Goal: Information Seeking & Learning: Compare options

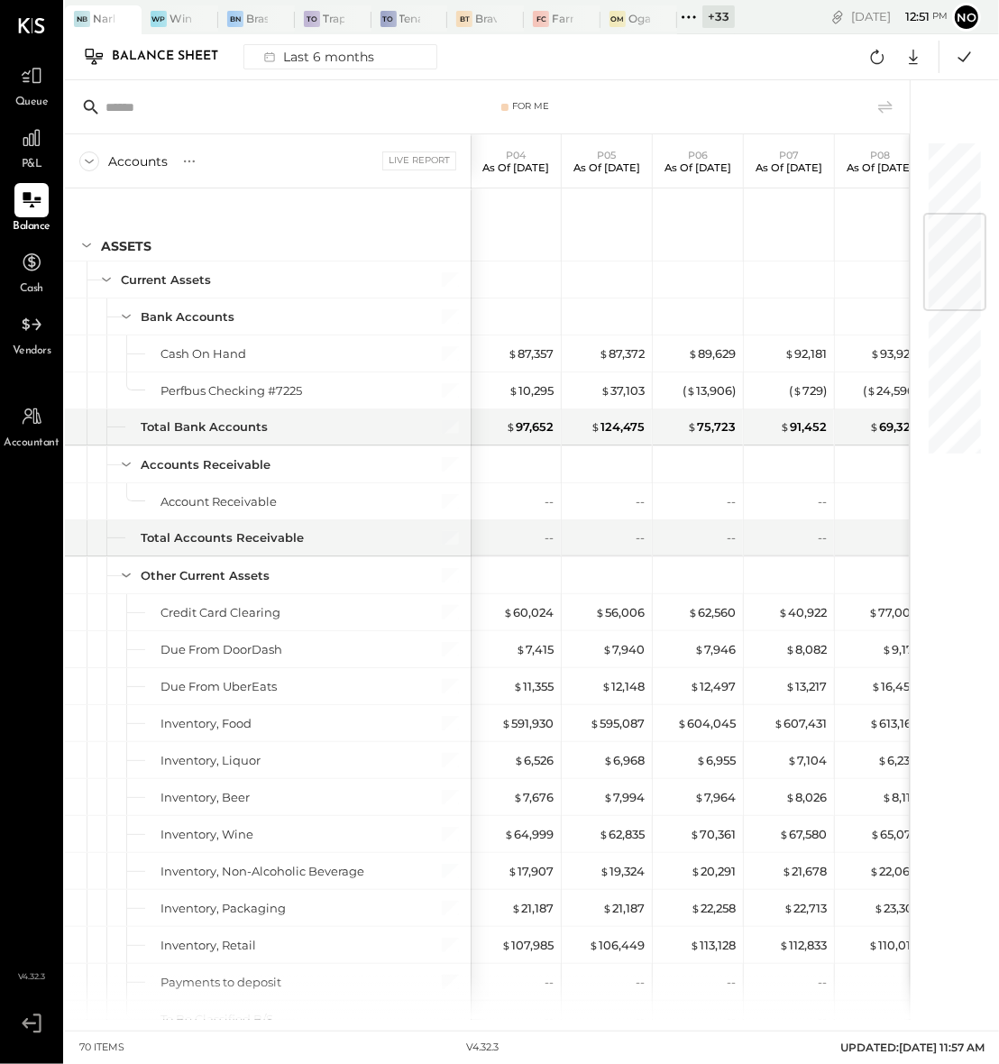
scroll to position [613, 0]
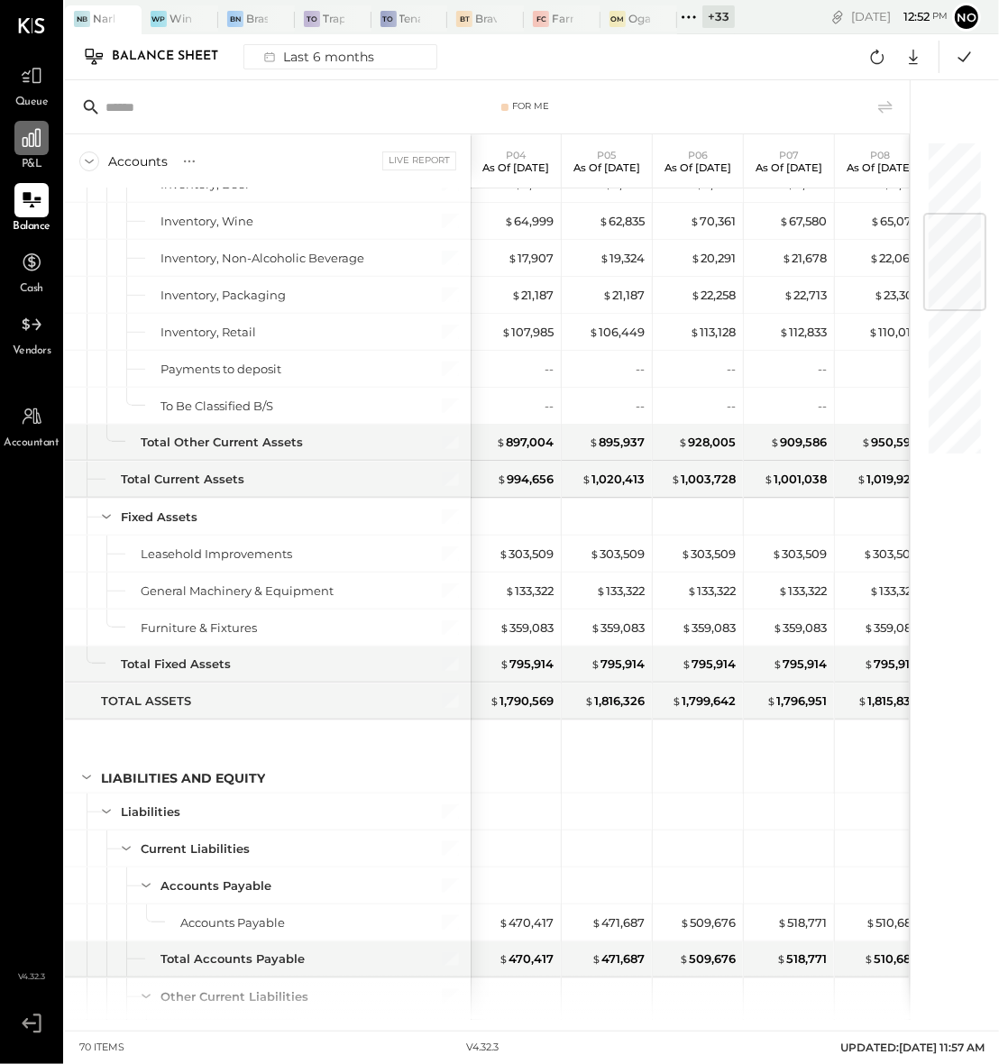
click at [37, 151] on div at bounding box center [31, 138] width 34 height 34
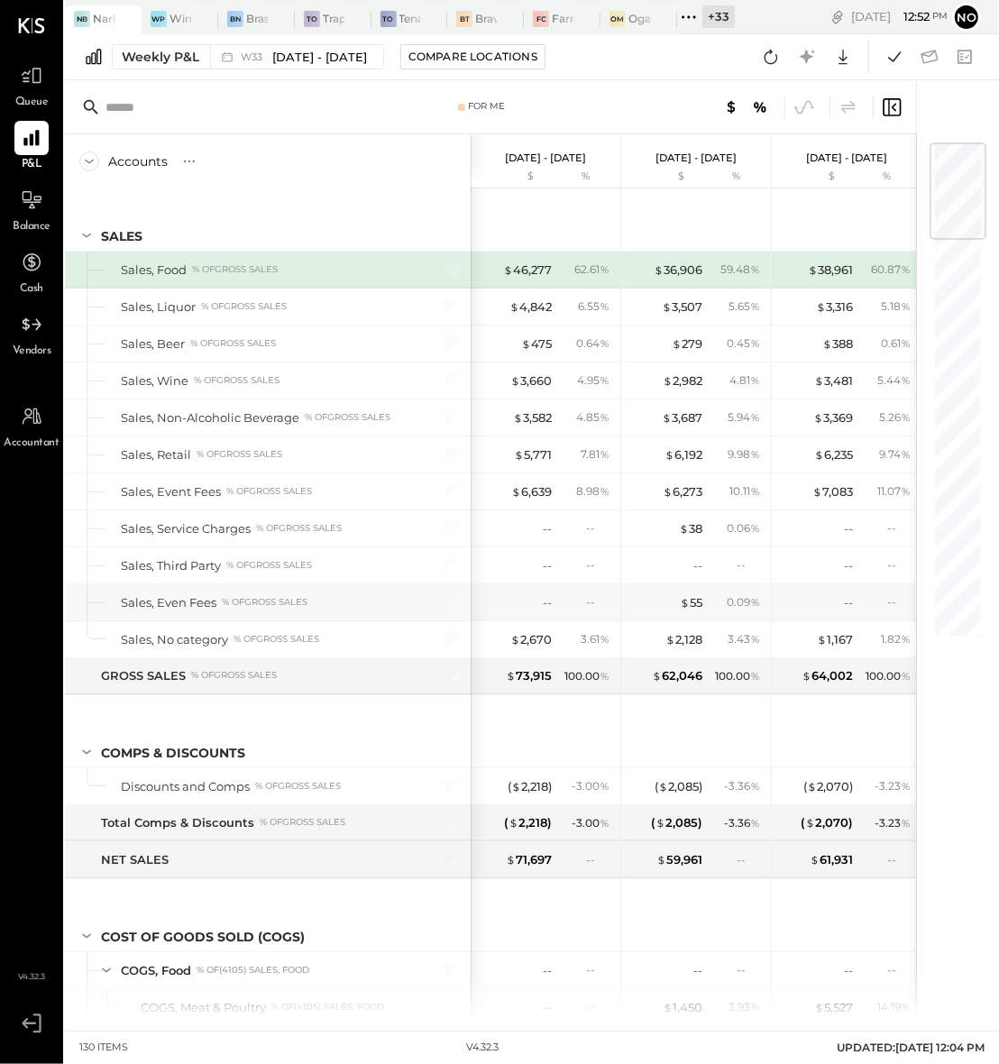
scroll to position [20, 0]
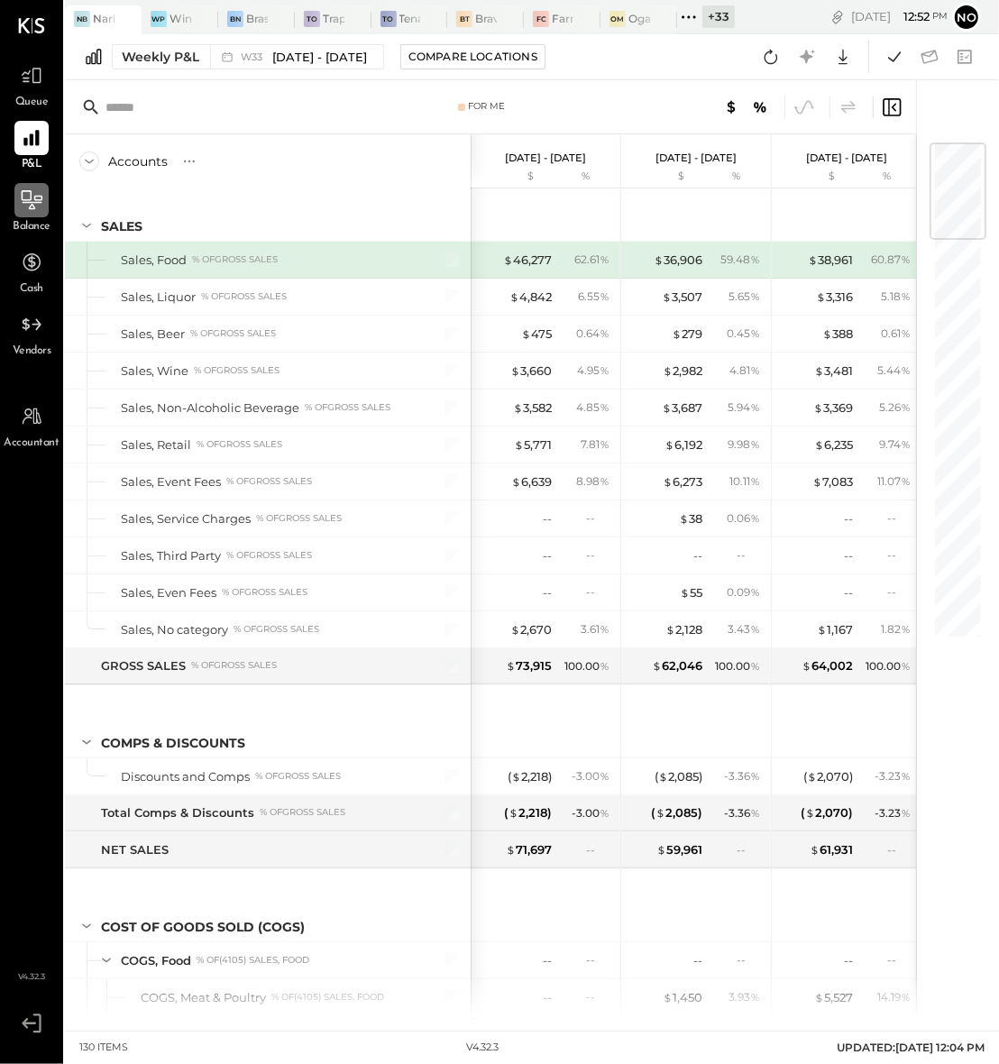
click at [32, 203] on icon at bounding box center [31, 199] width 23 height 23
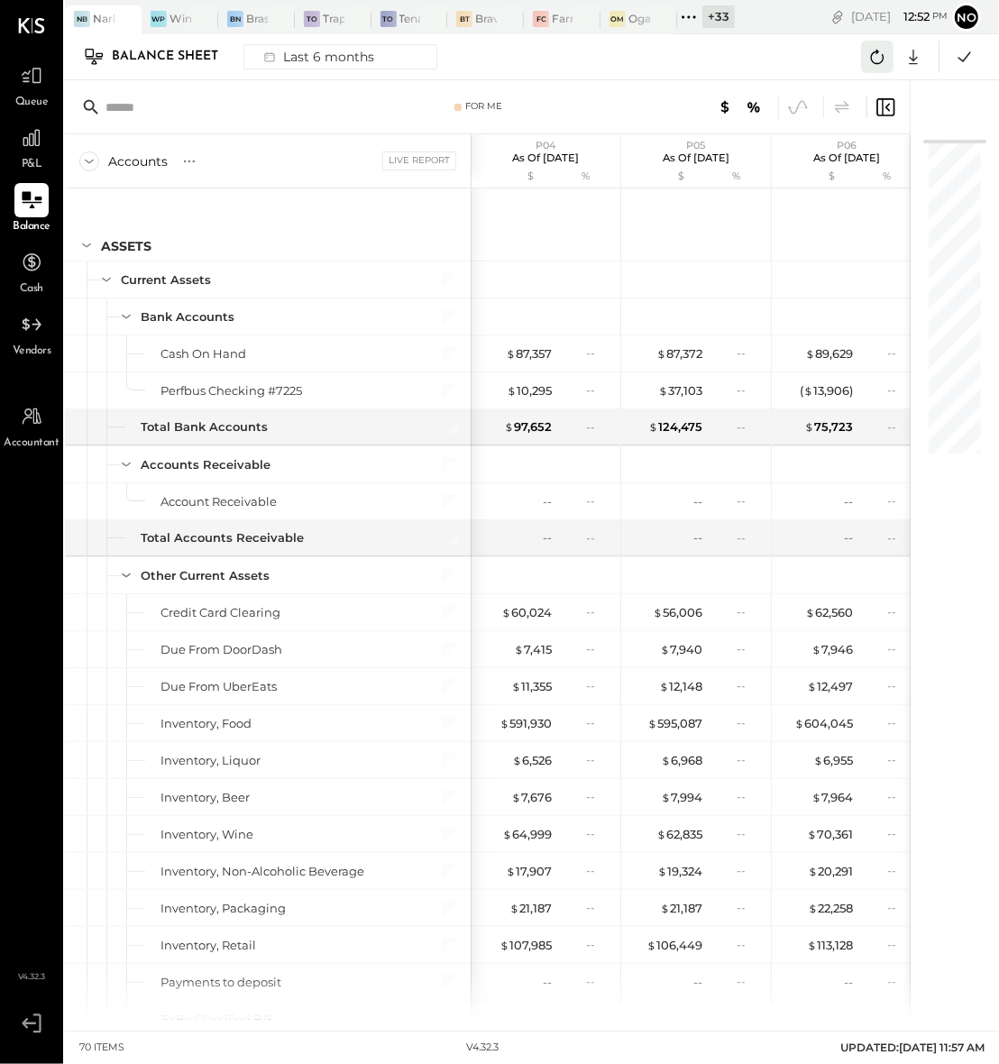
click at [880, 50] on icon at bounding box center [876, 56] width 23 height 23
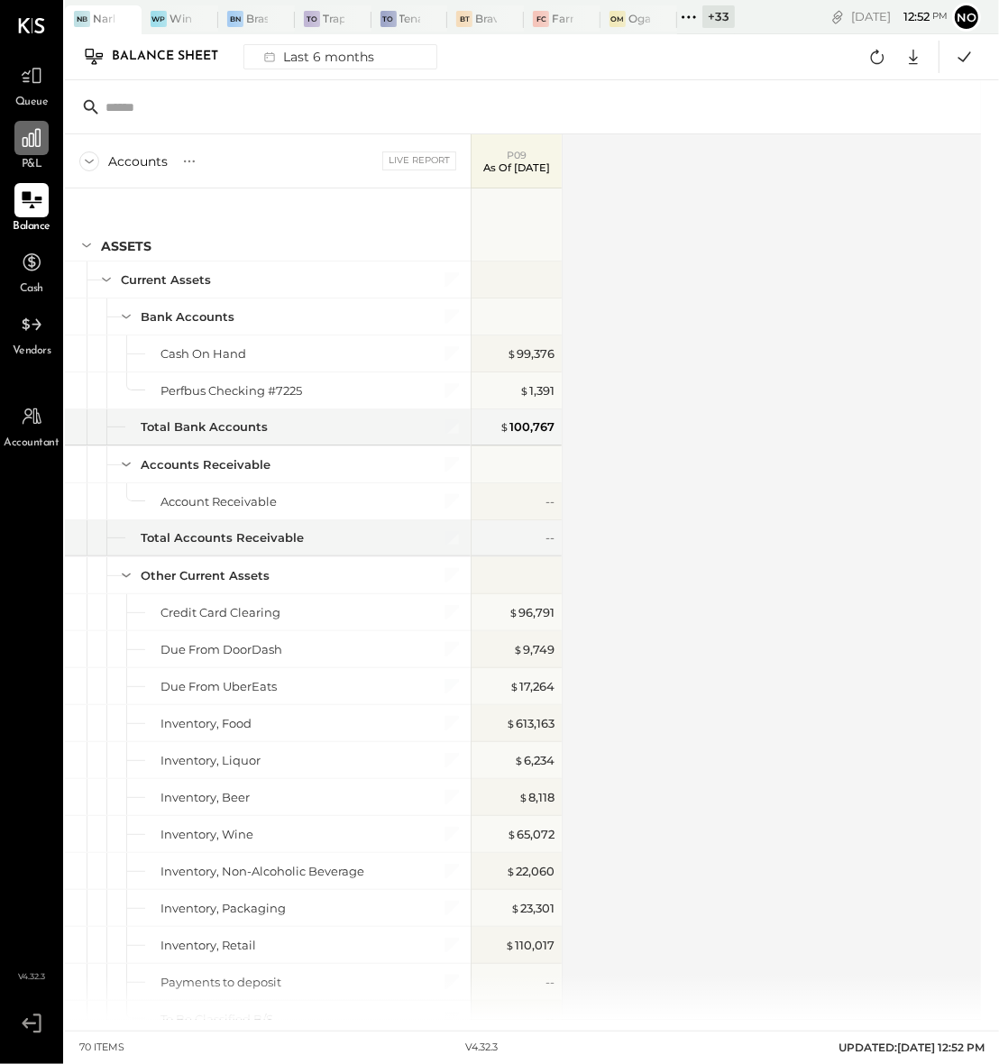
click at [42, 146] on icon at bounding box center [31, 137] width 23 height 23
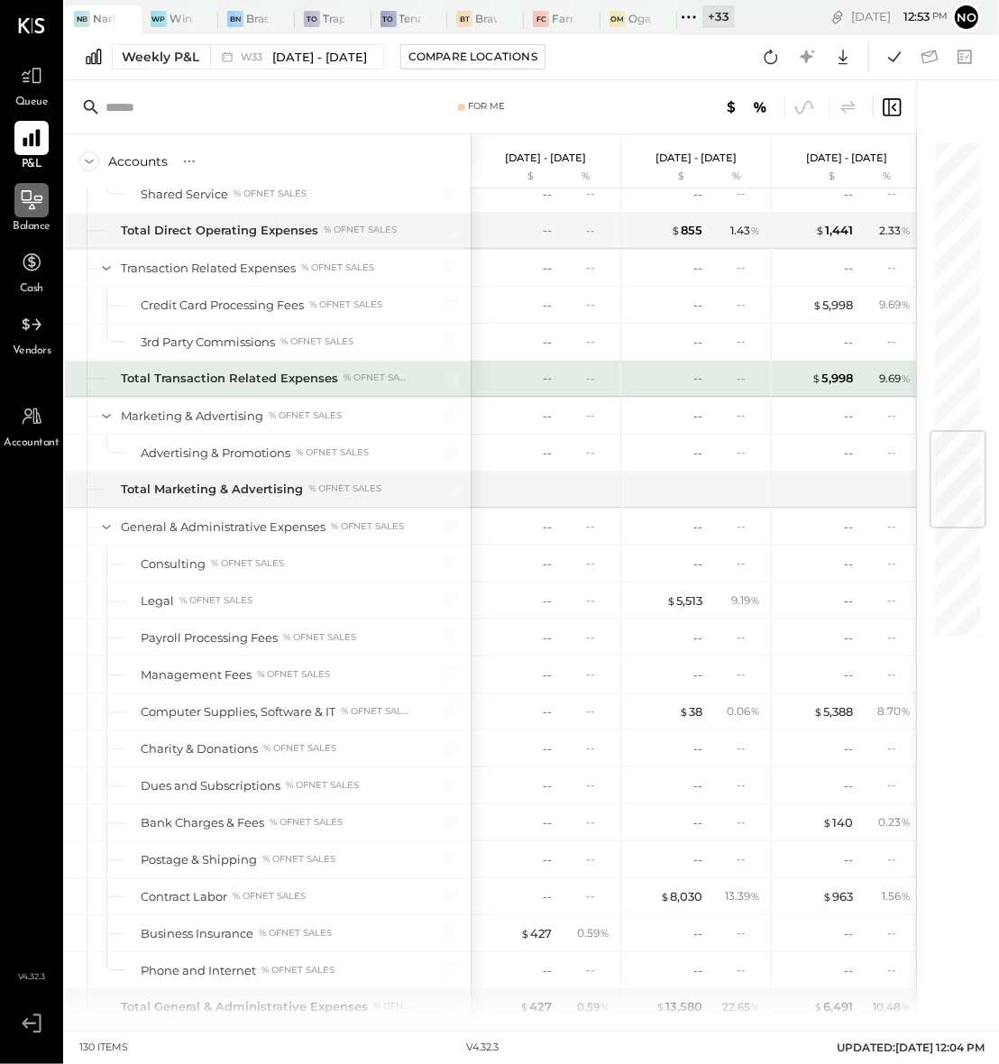
scroll to position [2470, 0]
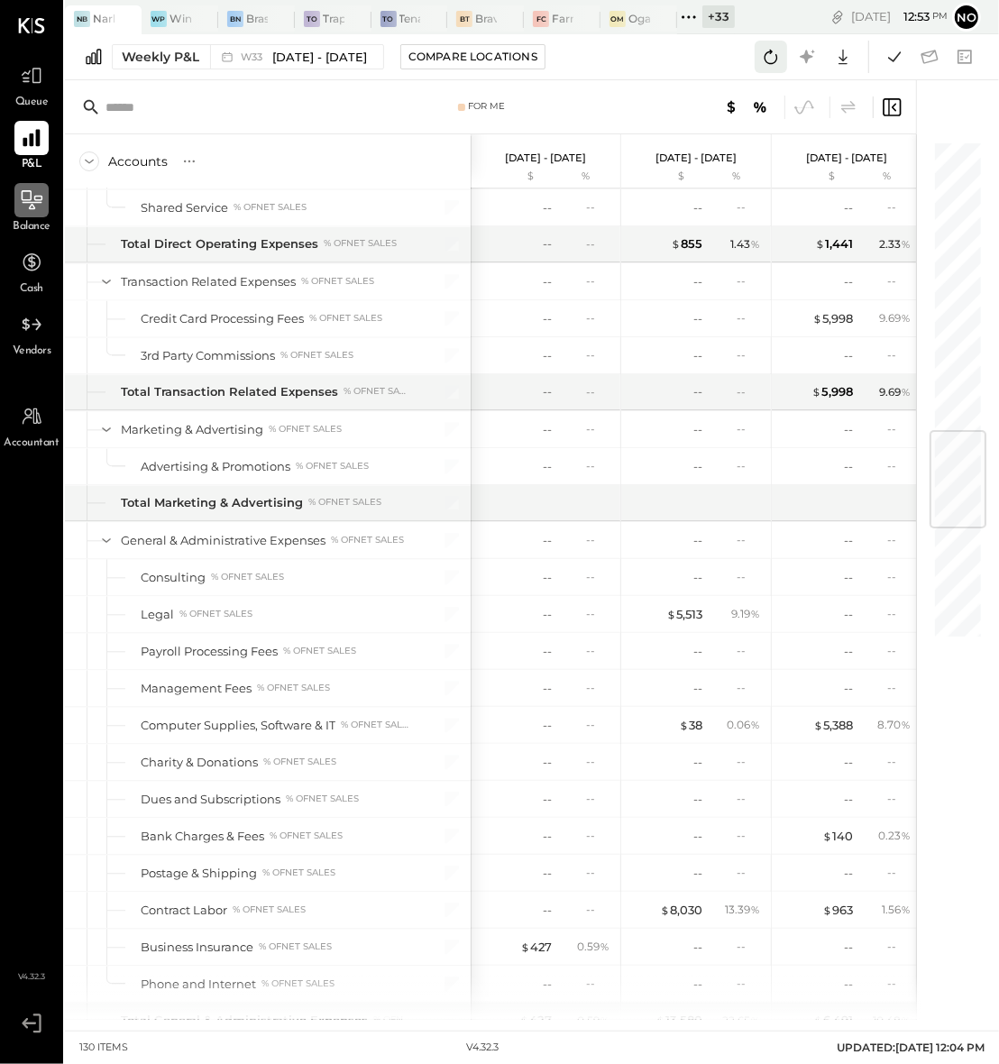
click at [772, 47] on icon at bounding box center [770, 56] width 23 height 23
click at [182, 55] on div "Weekly P&L" at bounding box center [161, 57] width 78 height 18
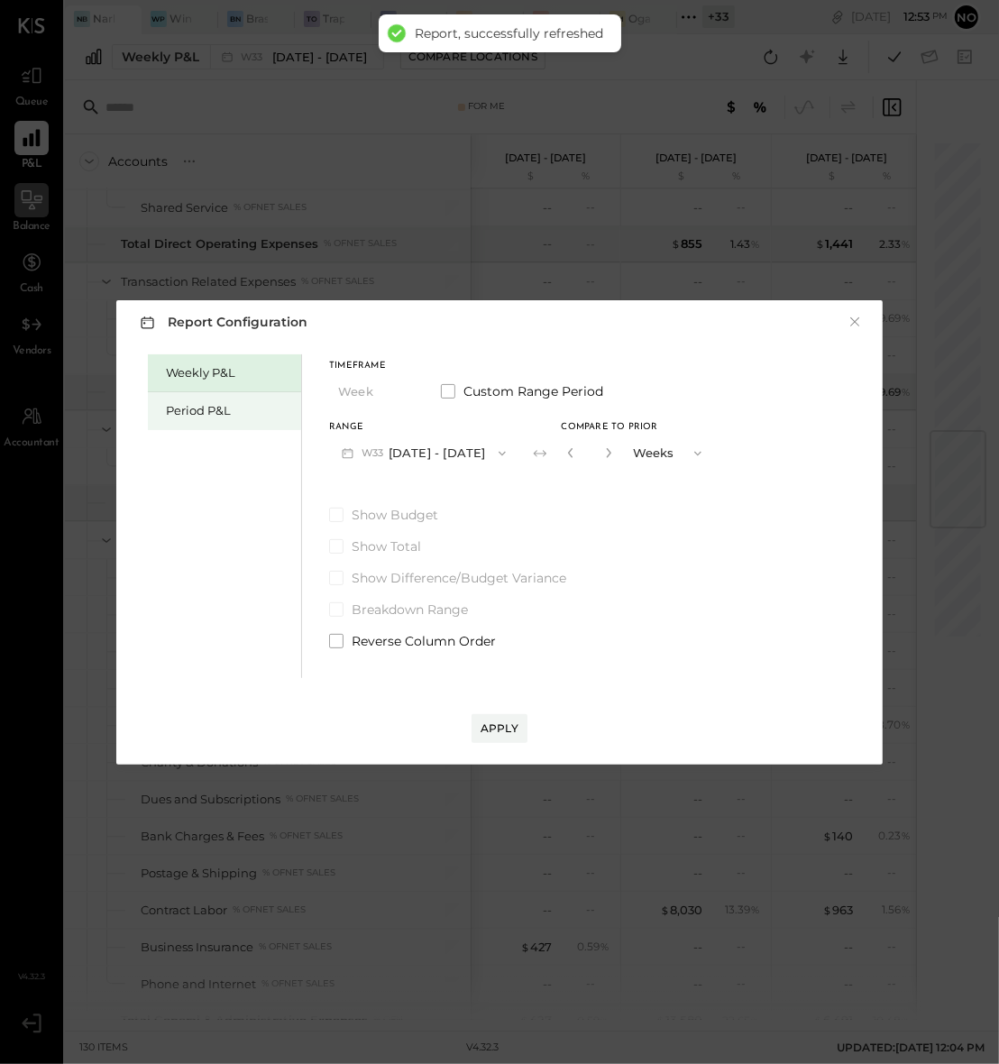
click at [194, 412] on div "Period P&L" at bounding box center [229, 410] width 126 height 17
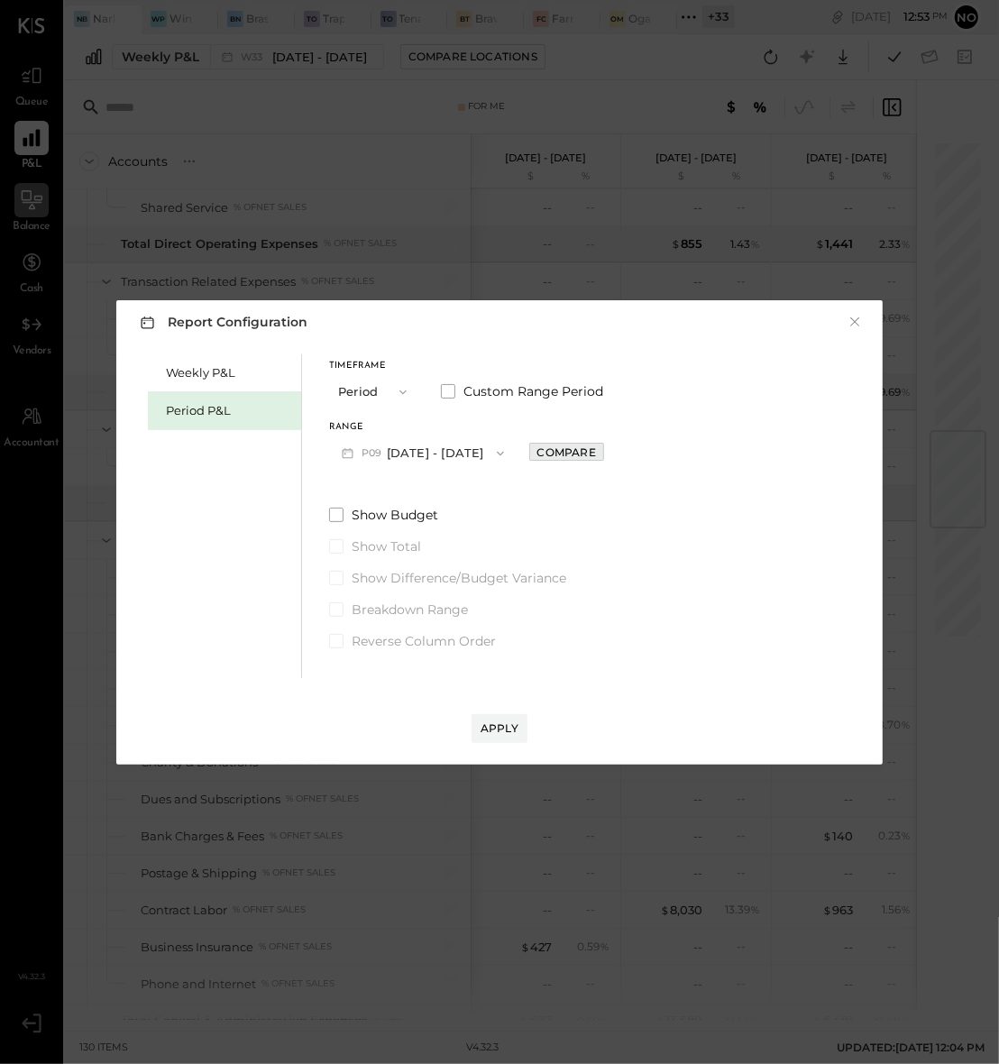
click at [586, 448] on div "Compare" at bounding box center [566, 451] width 59 height 15
click at [608, 452] on icon "button" at bounding box center [606, 453] width 5 height 10
type input "*"
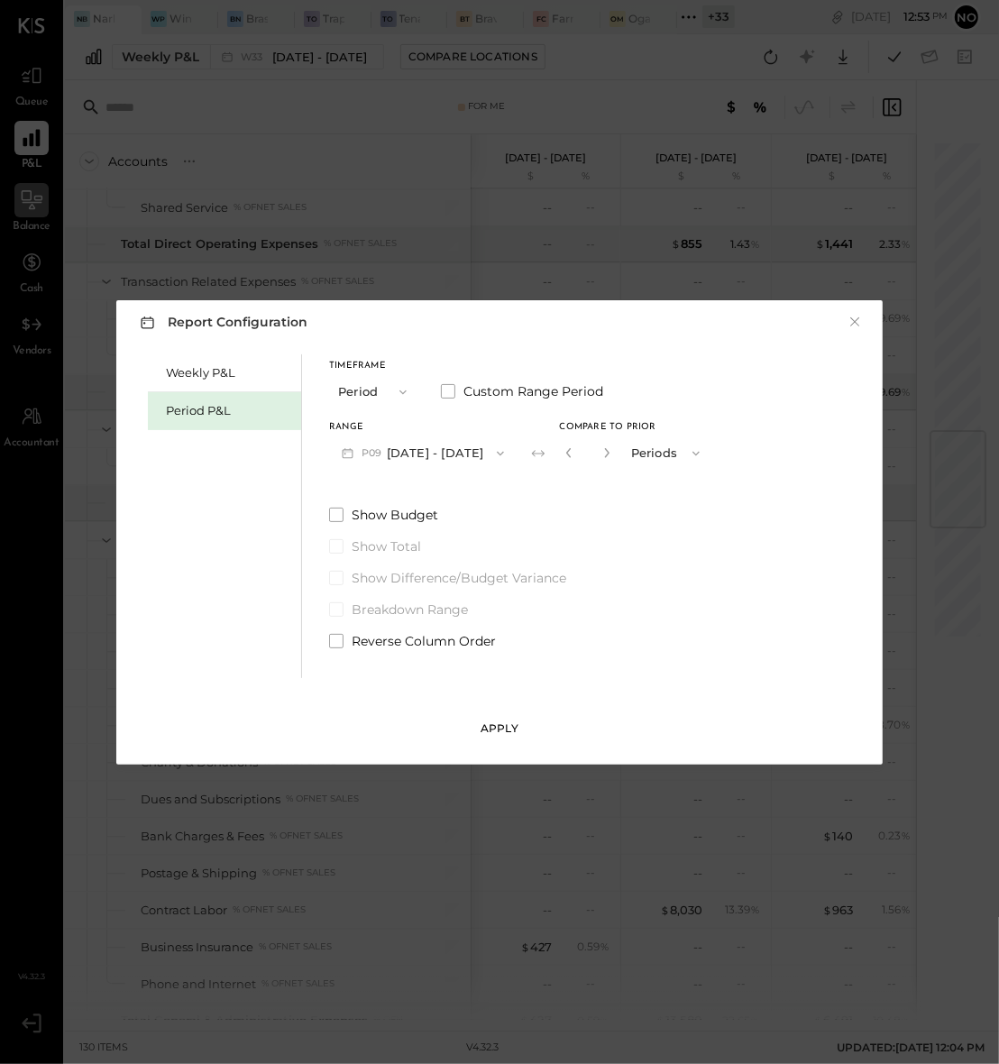
click at [489, 725] on div "Apply" at bounding box center [499, 727] width 38 height 15
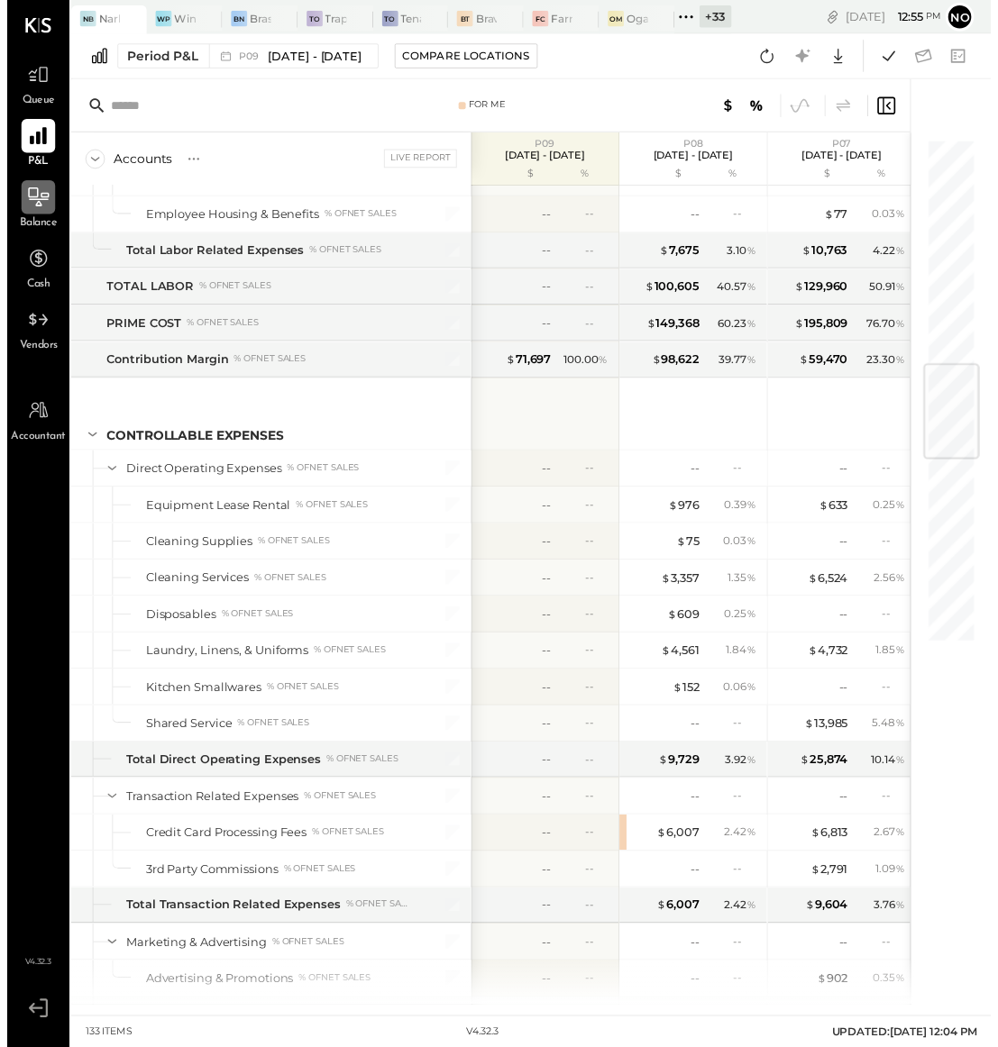
scroll to position [1975, 0]
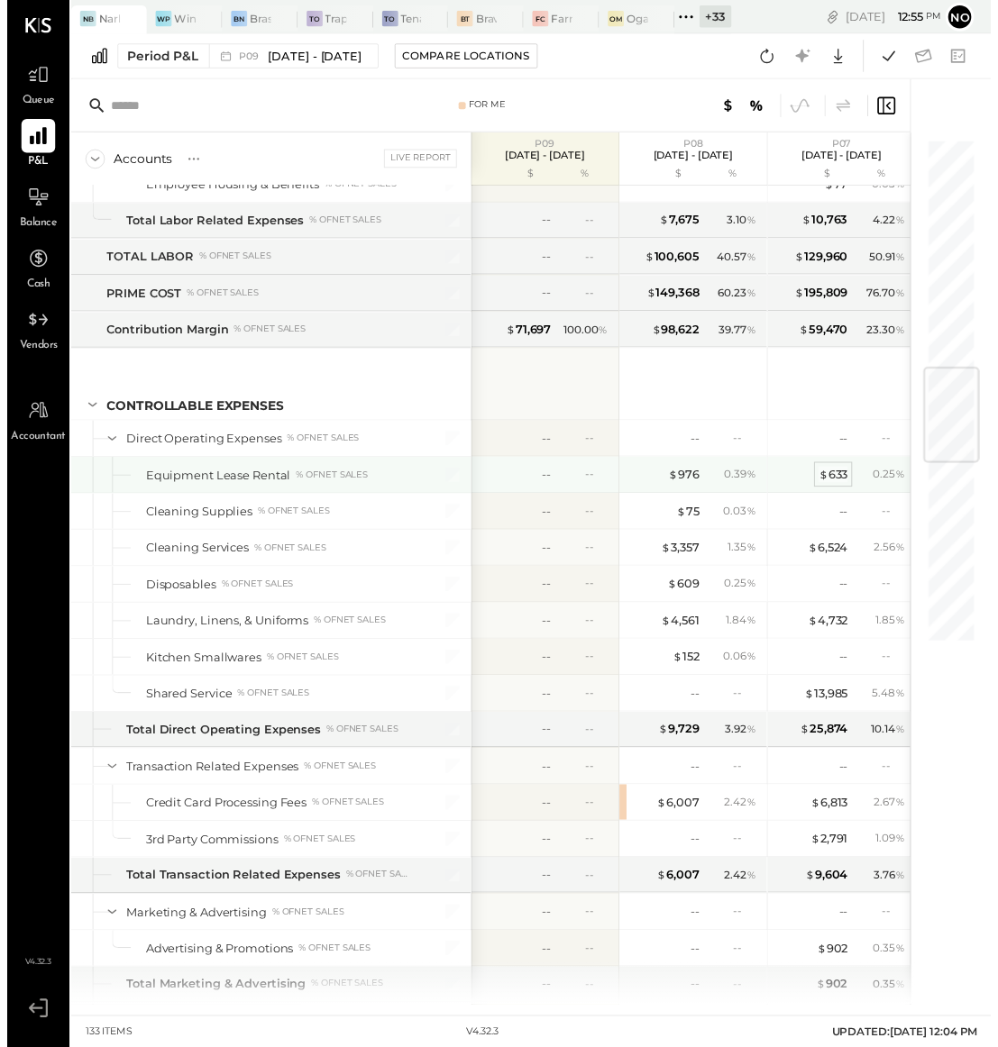
click at [845, 489] on div "$ 633" at bounding box center [838, 481] width 30 height 17
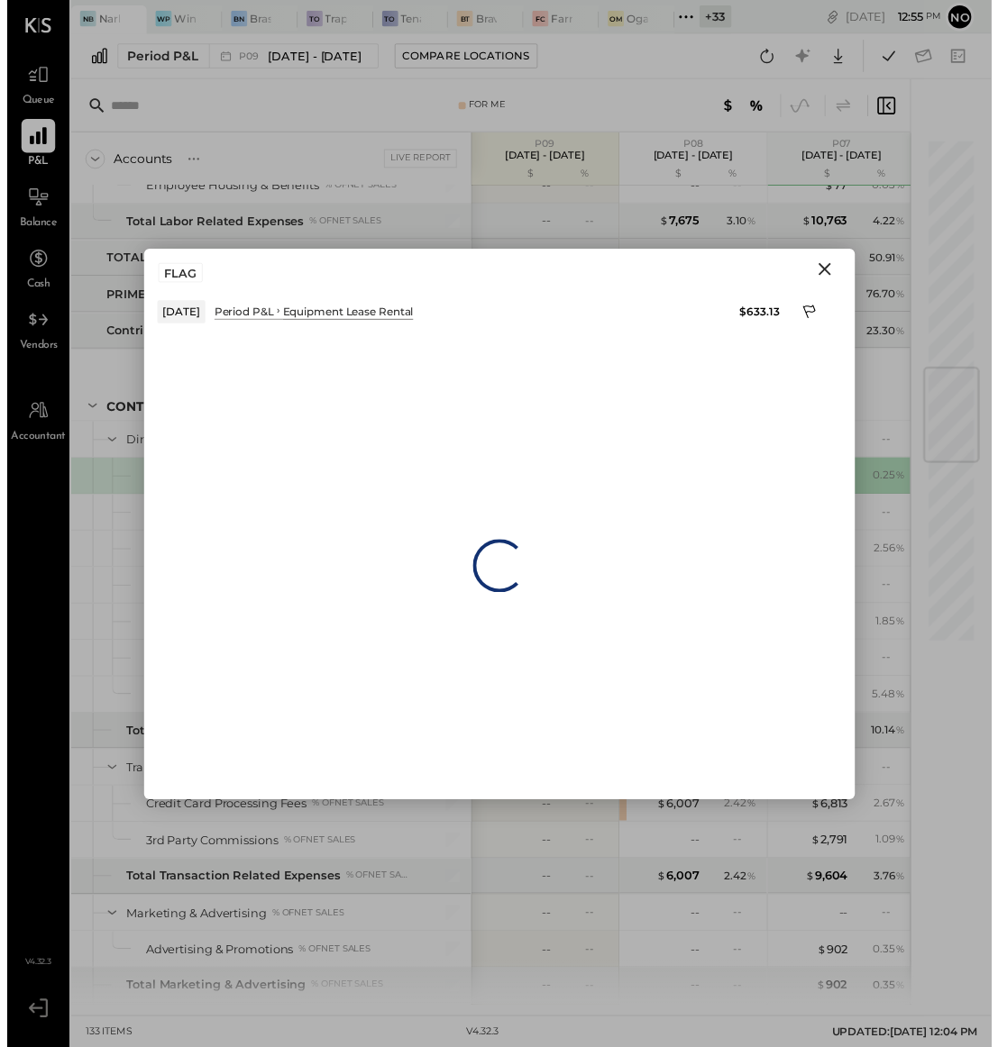
scroll to position [1973, 0]
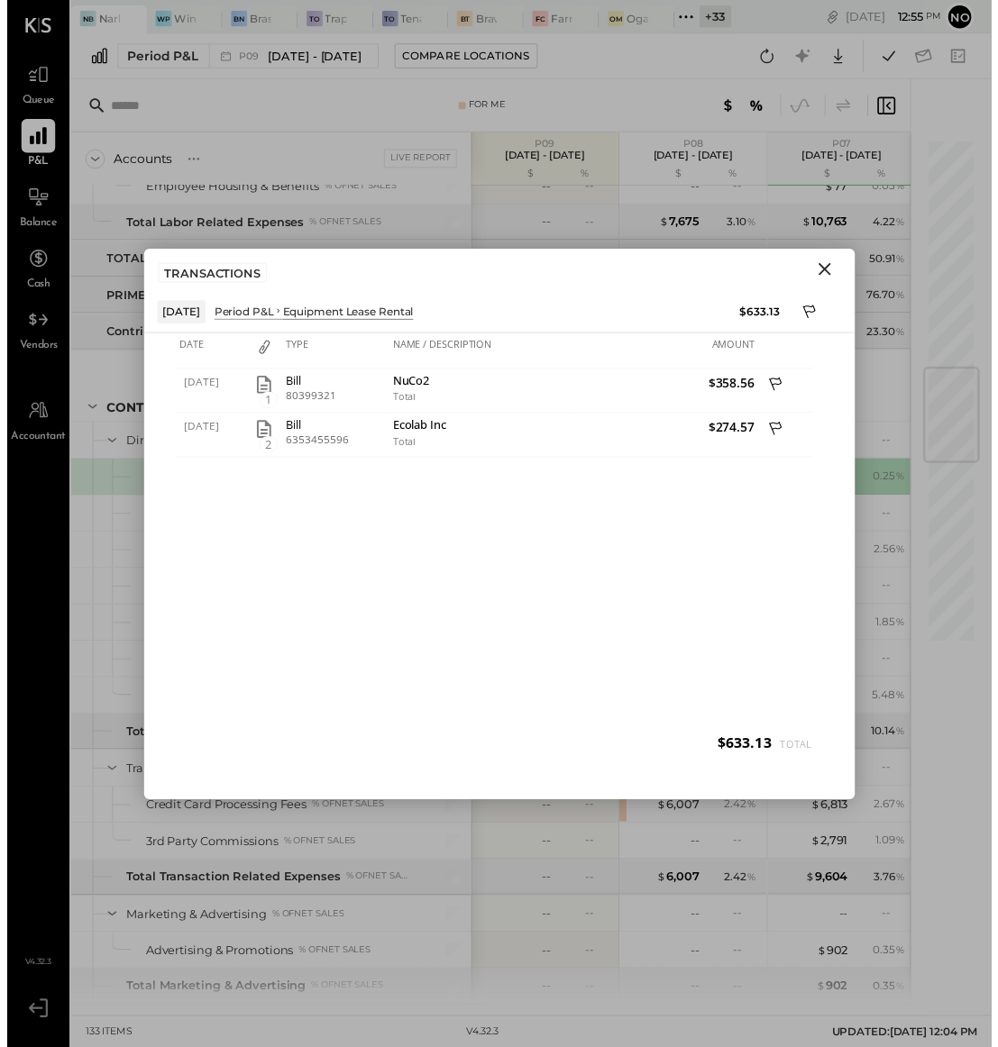
click at [824, 266] on icon "Close" at bounding box center [829, 273] width 22 height 22
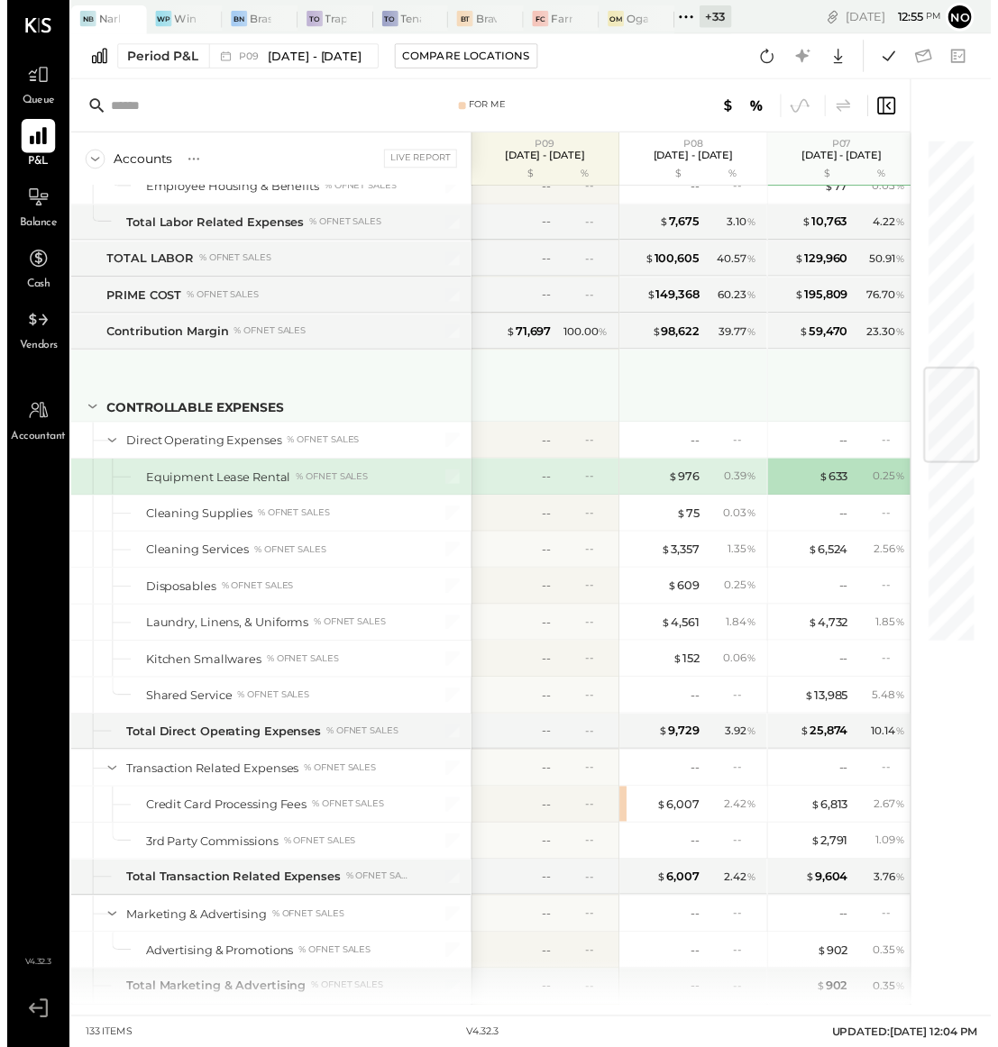
scroll to position [1972, 0]
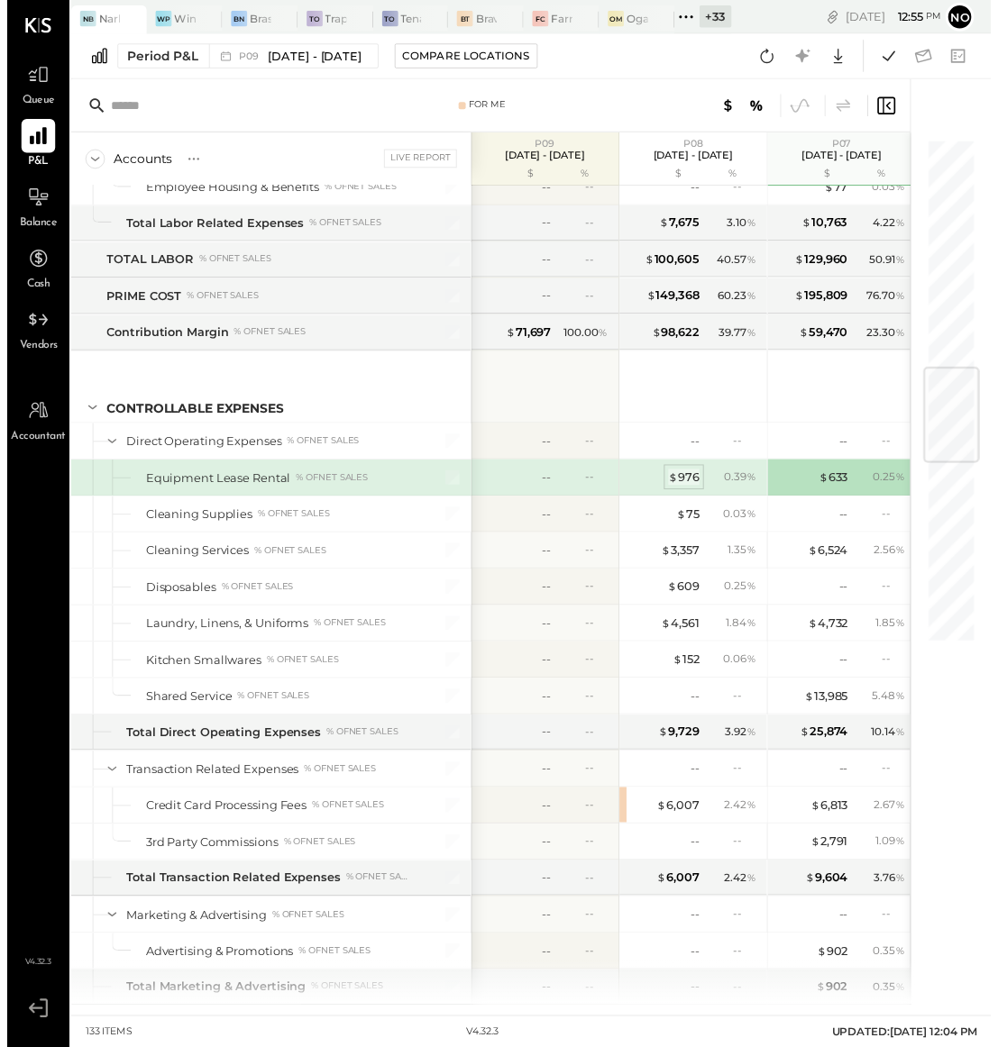
click at [695, 491] on div "$ 976" at bounding box center [687, 484] width 32 height 17
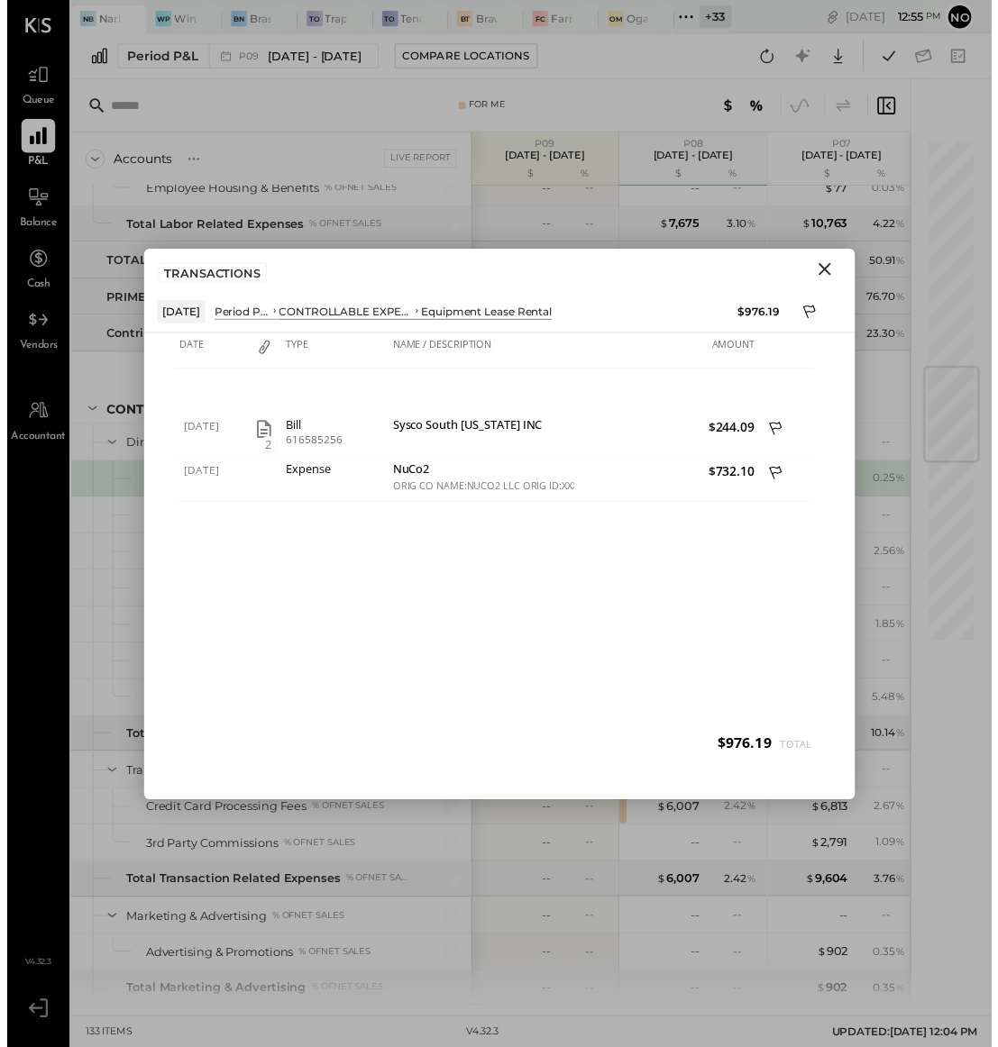
scroll to position [1969, 0]
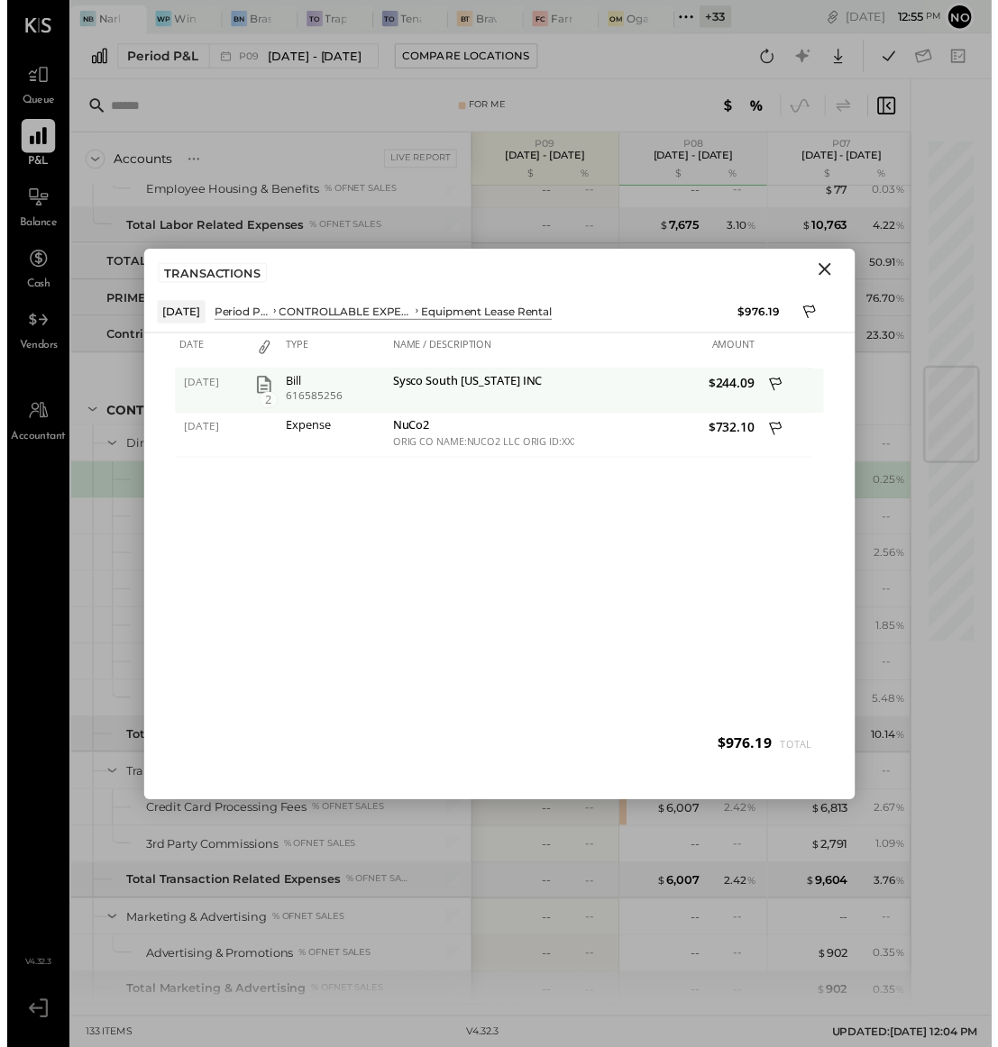
click at [259, 387] on icon "button" at bounding box center [260, 390] width 14 height 18
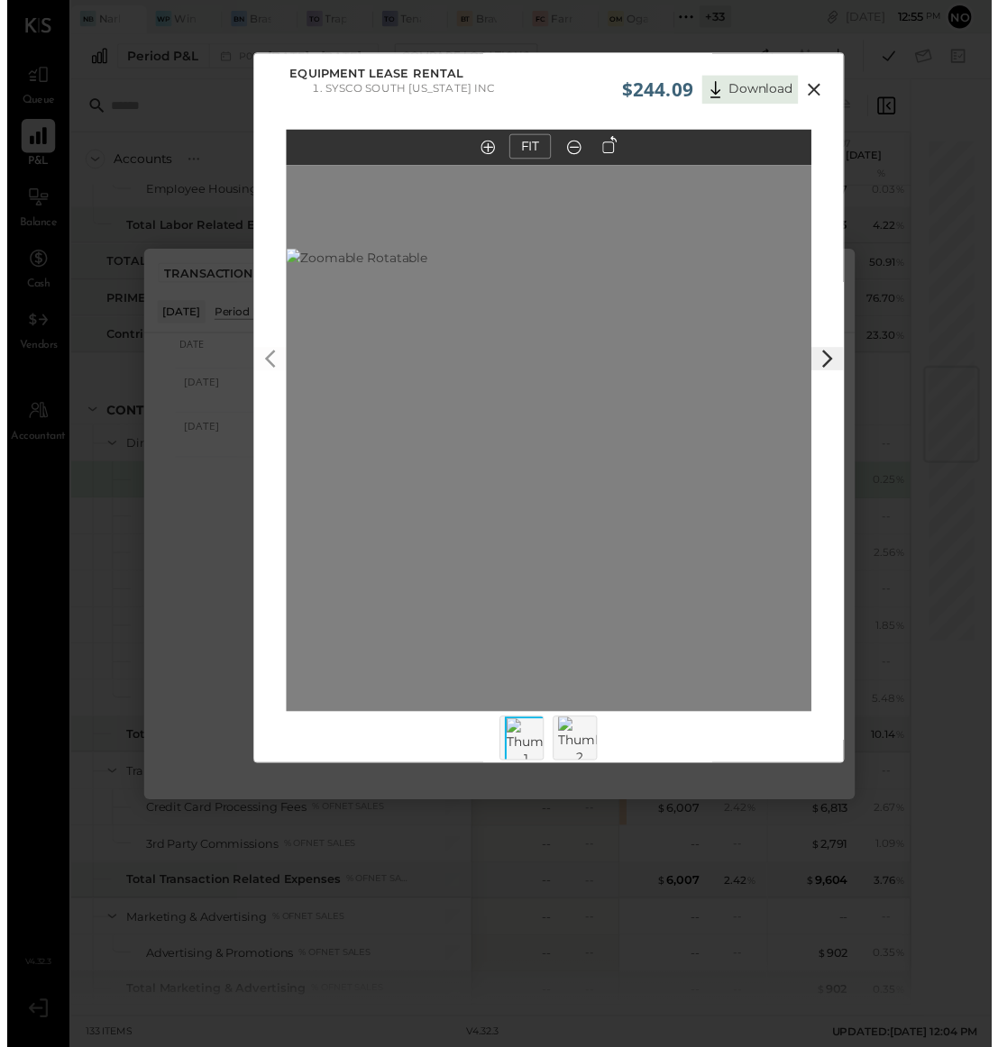
click at [481, 146] on icon at bounding box center [487, 149] width 14 height 14
click at [481, 147] on icon at bounding box center [487, 149] width 14 height 14
drag, startPoint x: 477, startPoint y: 404, endPoint x: 463, endPoint y: 415, distance: 17.9
click at [463, 297] on img at bounding box center [352, 278] width 287 height 36
drag, startPoint x: 647, startPoint y: 410, endPoint x: 545, endPoint y: 412, distance: 101.9
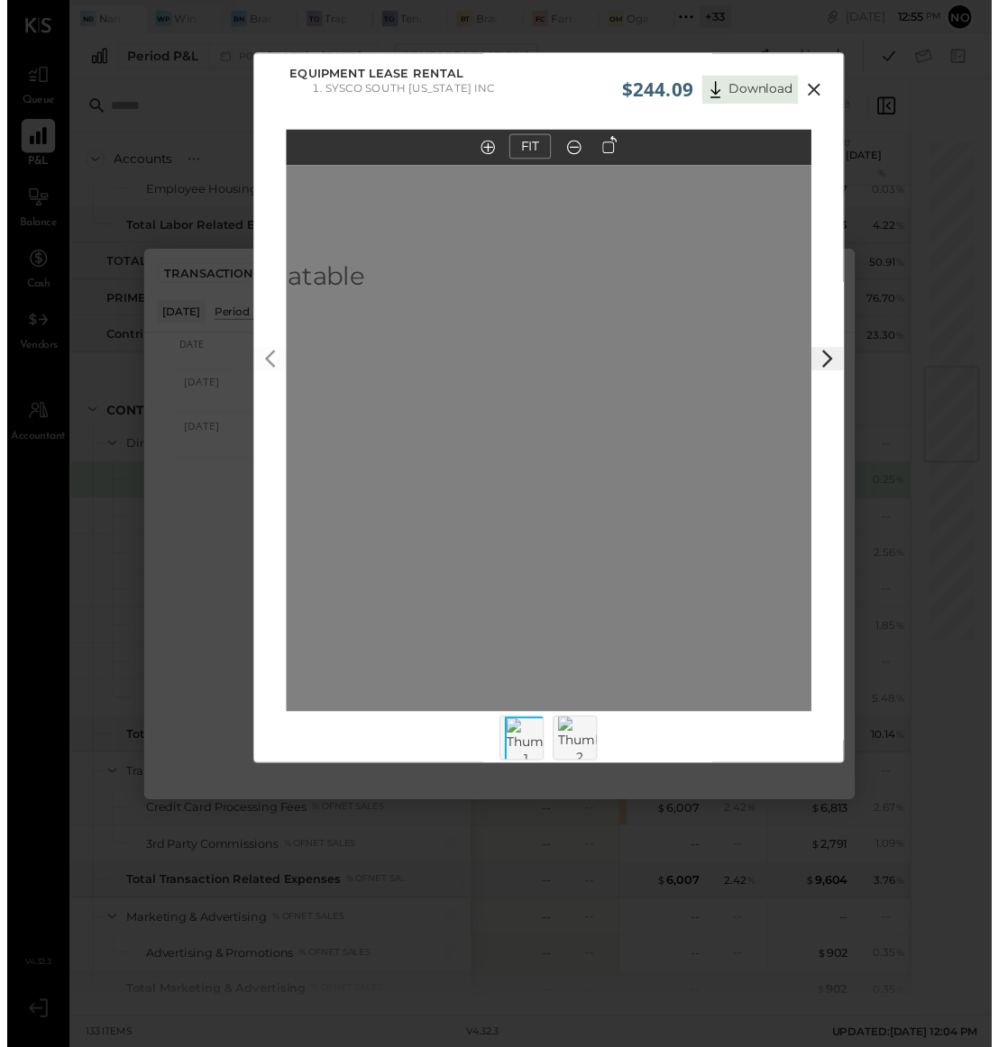
click at [362, 298] on img at bounding box center [219, 280] width 287 height 36
drag, startPoint x: 424, startPoint y: 425, endPoint x: 529, endPoint y: 419, distance: 105.6
click at [439, 294] on img at bounding box center [295, 276] width 287 height 36
click at [819, 85] on icon at bounding box center [819, 91] width 22 height 22
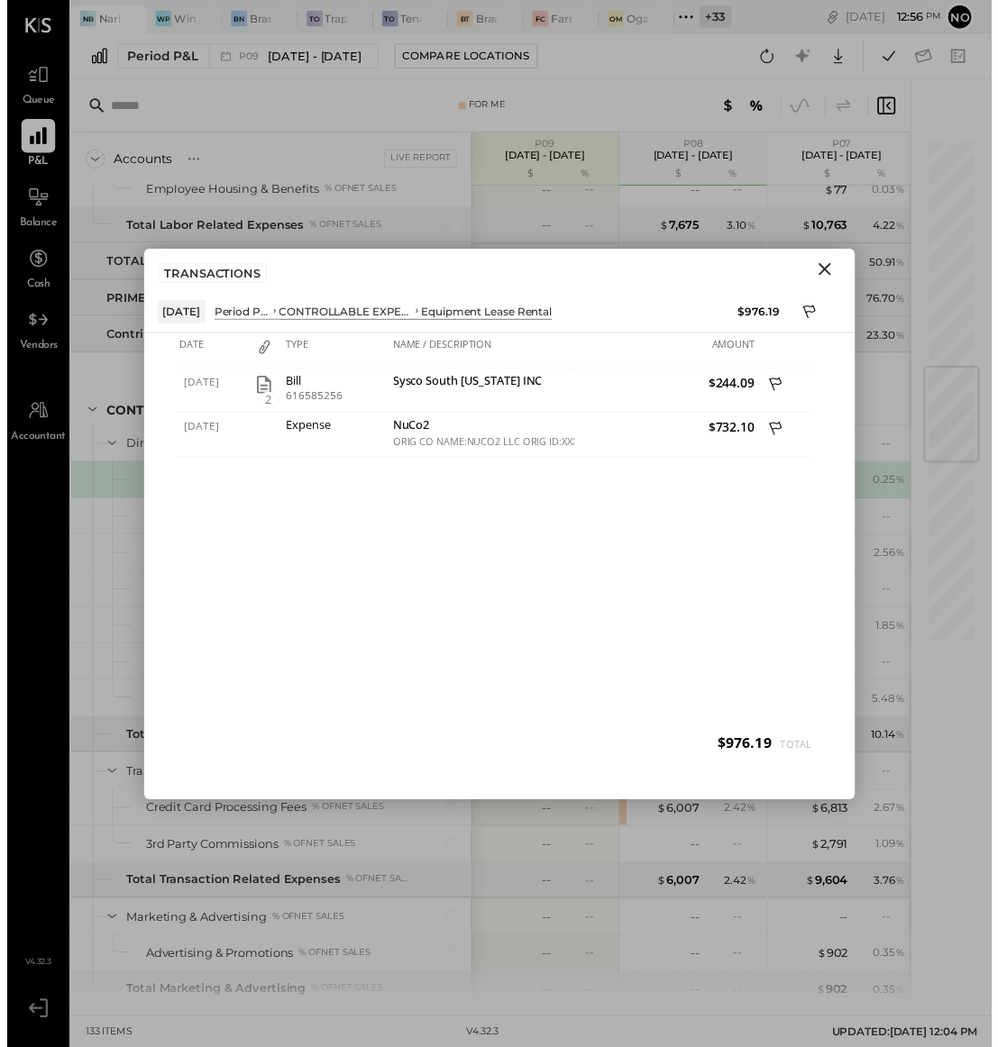
click at [827, 262] on icon "Close" at bounding box center [829, 273] width 22 height 22
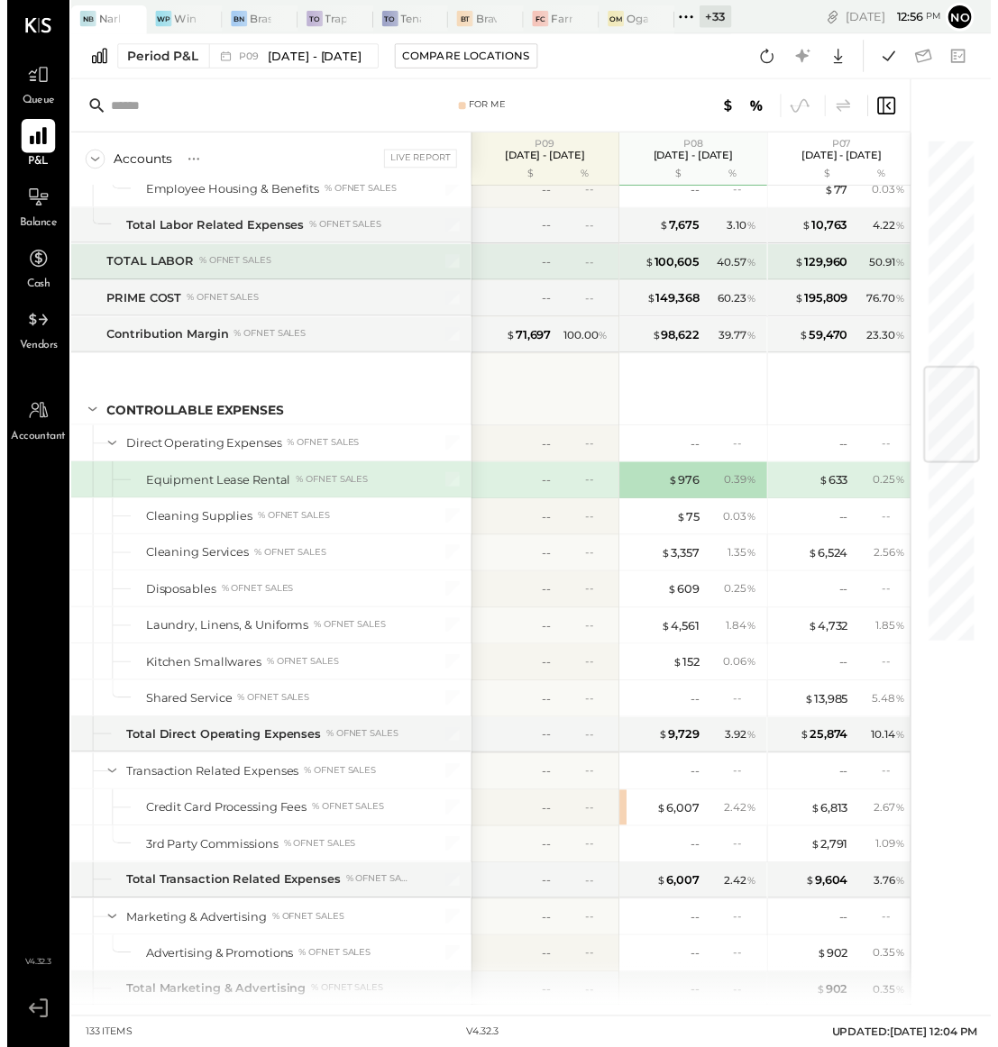
scroll to position [1968, 0]
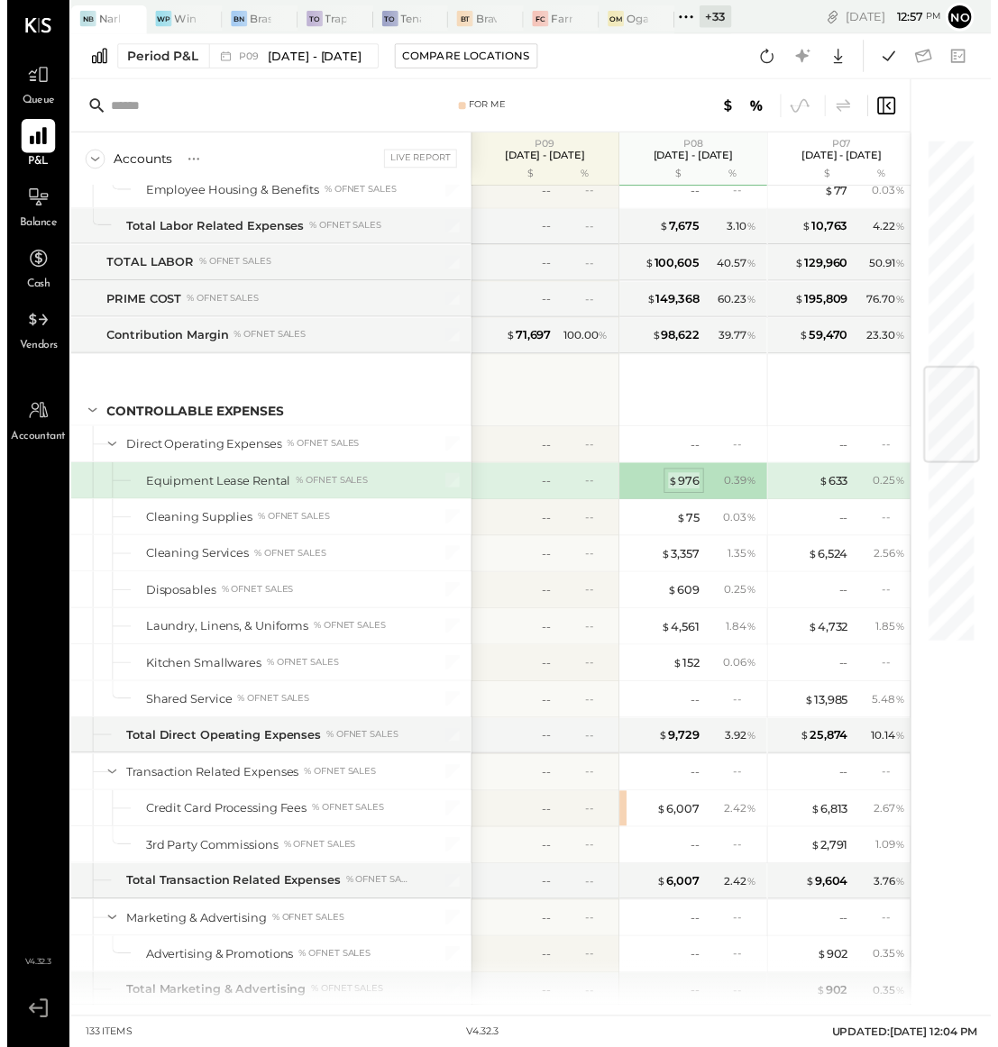
click at [691, 496] on div "$ 976" at bounding box center [687, 487] width 32 height 17
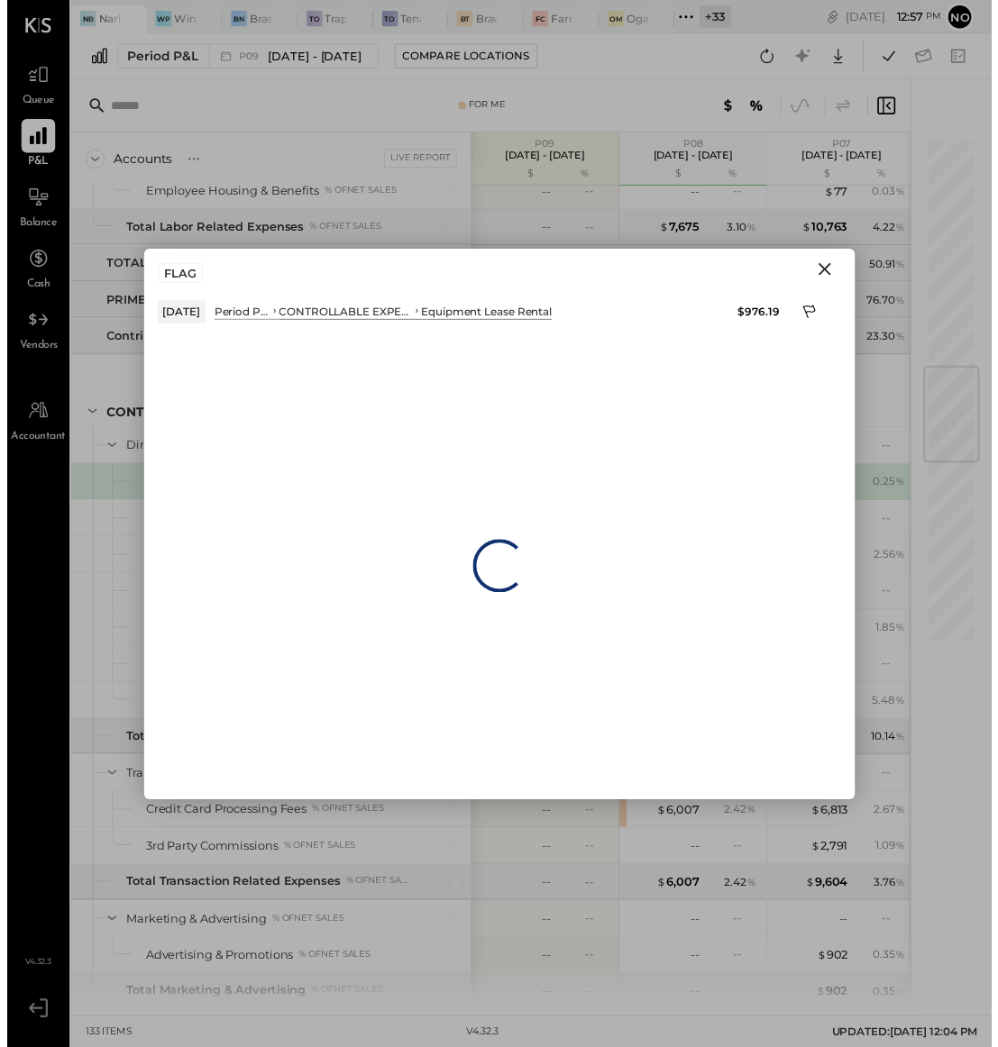
scroll to position [1967, 0]
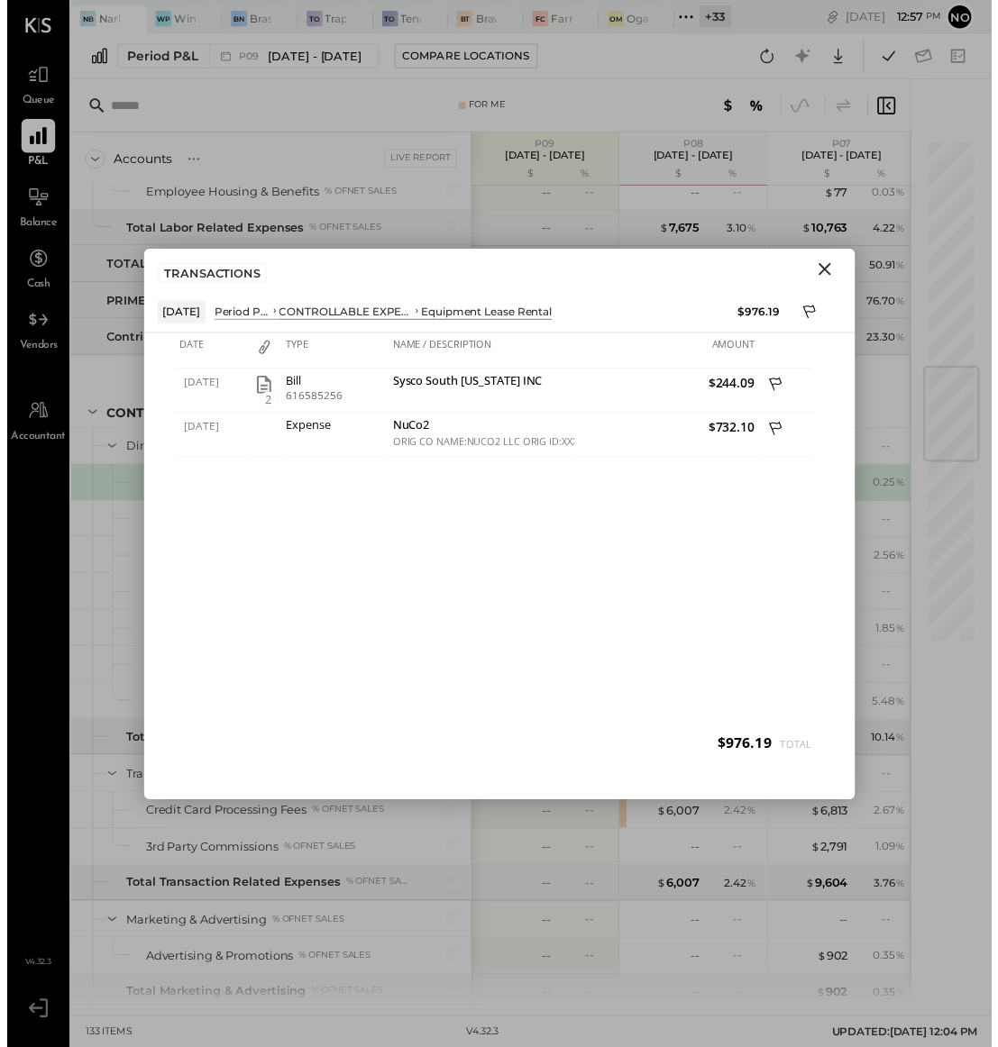
click at [826, 265] on icon "Close" at bounding box center [829, 273] width 22 height 22
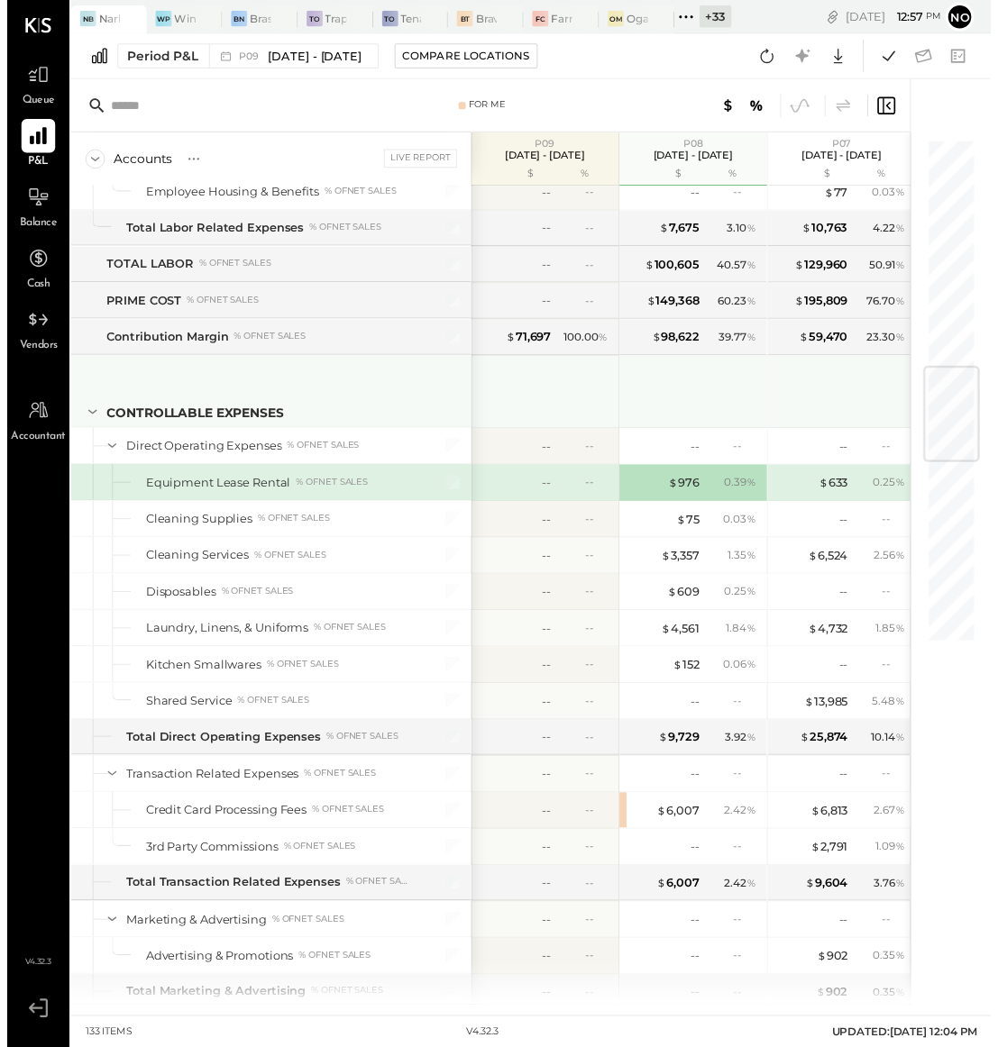
scroll to position [1966, 0]
